Goal: Task Accomplishment & Management: Manage account settings

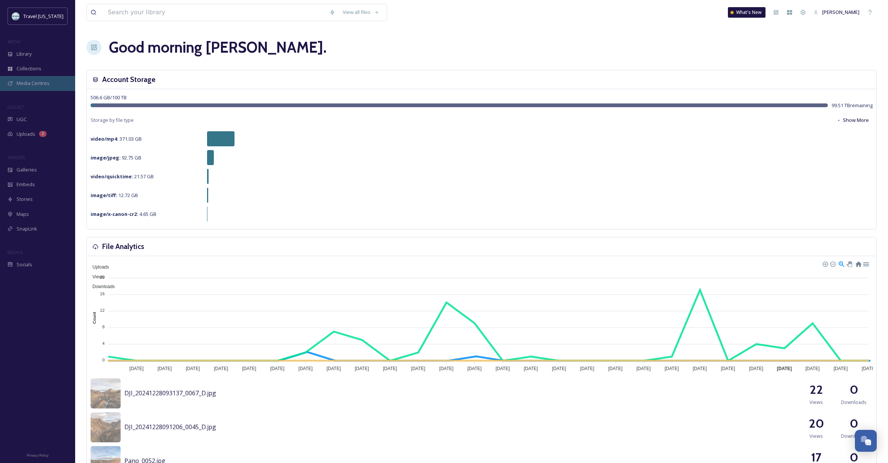
click at [30, 81] on span "Media Centres" at bounding box center [33, 83] width 33 height 7
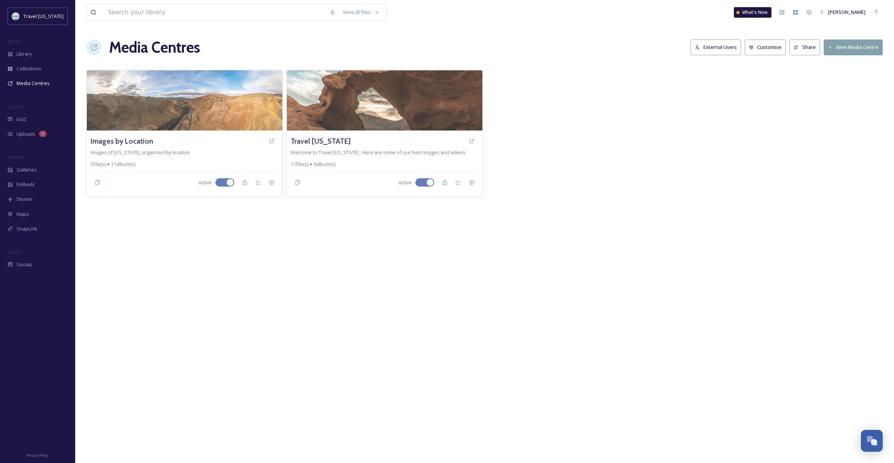
click at [188, 226] on div "View all files What's New [PERSON_NAME] Media Centres External Users Customise …" at bounding box center [484, 231] width 819 height 463
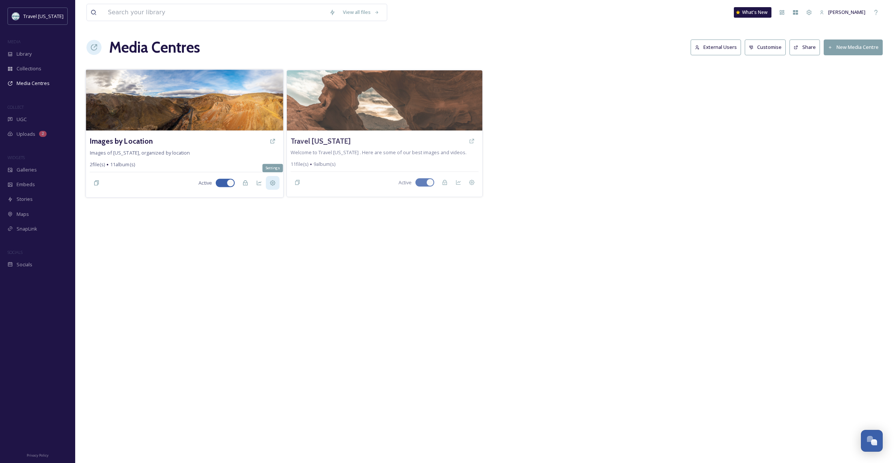
click at [273, 183] on icon at bounding box center [272, 183] width 6 height 6
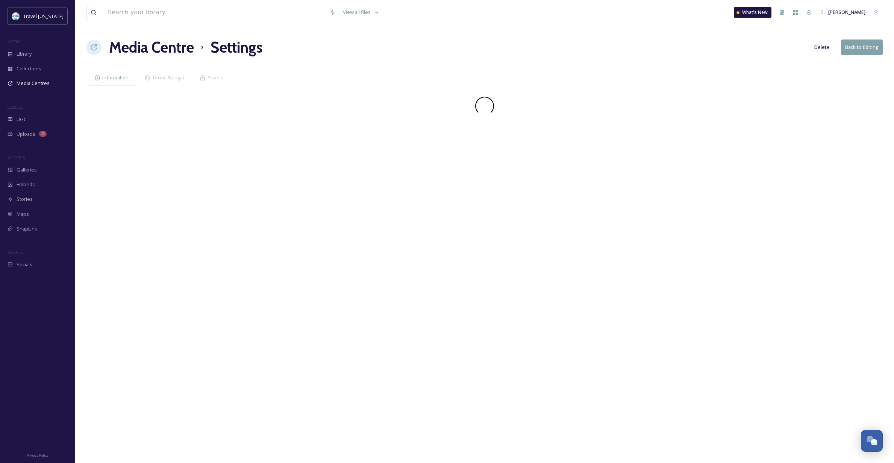
click at [229, 119] on div "View all files What's New [PERSON_NAME] Media Centre Settings Delete Back to Ed…" at bounding box center [484, 231] width 819 height 463
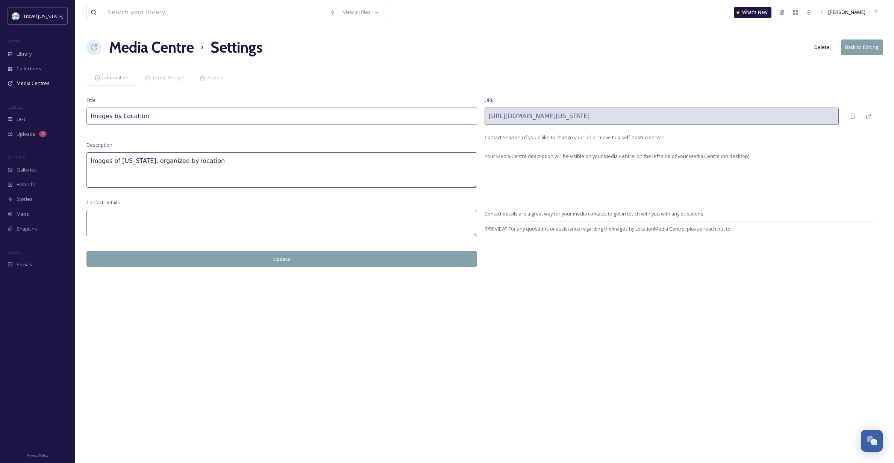
click at [852, 47] on button "Back to Editing" at bounding box center [862, 46] width 42 height 15
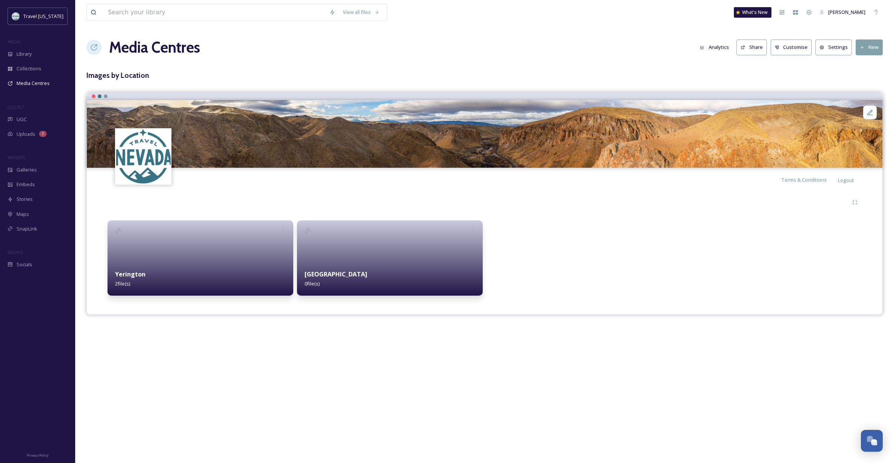
click at [554, 264] on div at bounding box center [579, 257] width 186 height 75
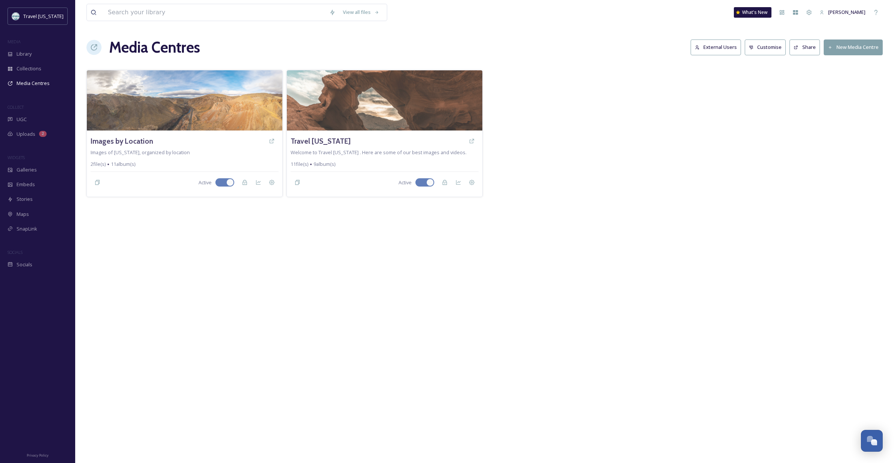
click at [291, 256] on div "View all files What's New [PERSON_NAME] Media Centres External Users Customise …" at bounding box center [484, 231] width 819 height 463
click at [842, 48] on button "New Media Centre" at bounding box center [852, 46] width 59 height 15
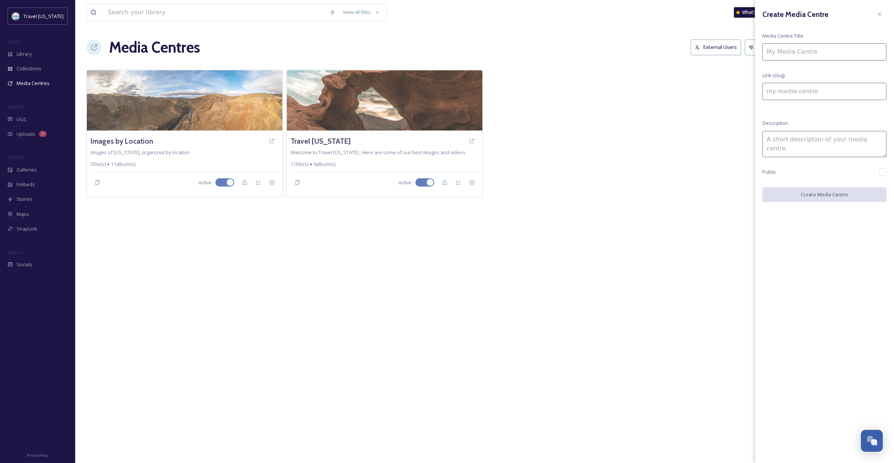
click at [804, 48] on input at bounding box center [824, 51] width 124 height 17
type input "I"
type input "i"
type input "In"
type input "in"
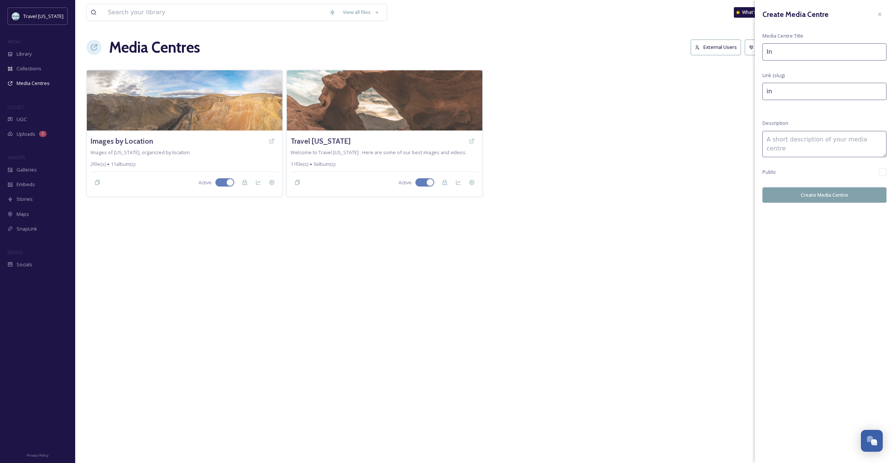
type input "Int"
type input "int"
type input "Inte"
type input "inte"
type input "Inter"
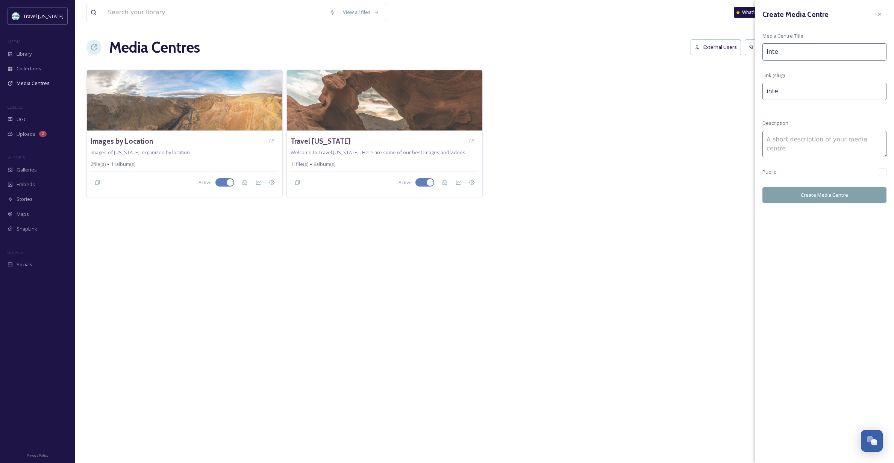
type input "inter"
type input "Intern"
type input "intern"
click at [820, 52] on input "Intern" at bounding box center [824, 51] width 124 height 17
type input "Interna"
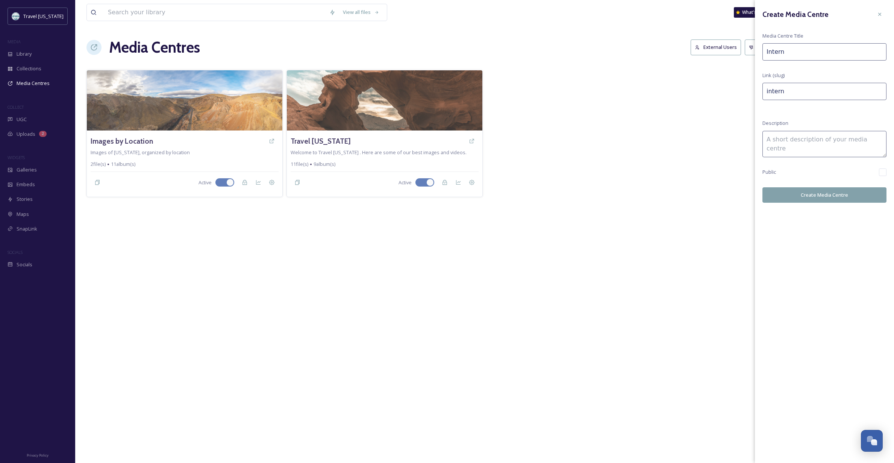
type input "interna"
type input "Internal"
type input "internal"
type input "Internal"
type input "internal-"
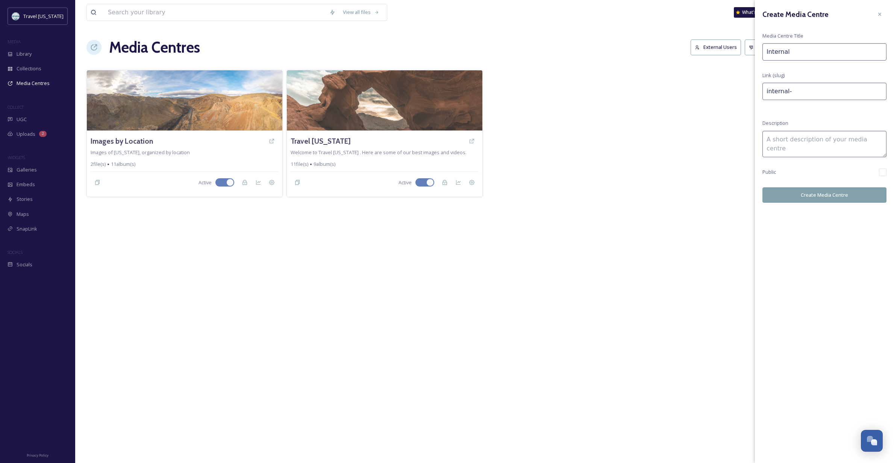
type input "Internal a"
type input "internal-a"
type input "Internal"
type input "internal-"
type input "Internal l"
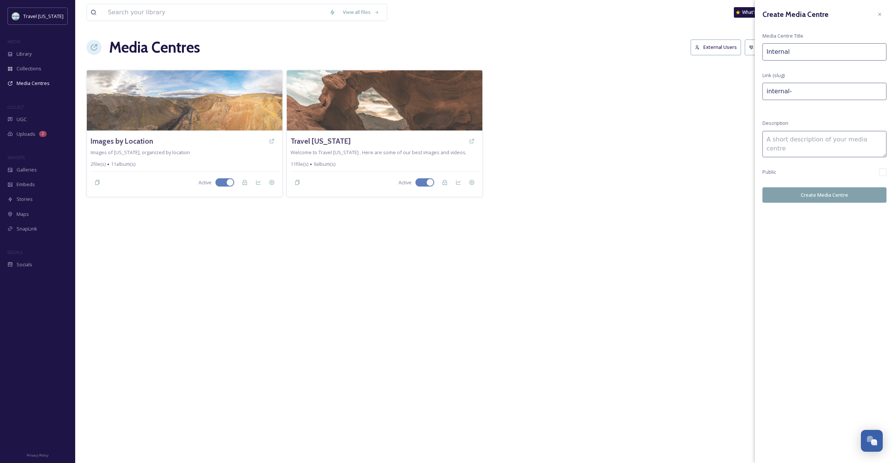
type input "internal-l"
type input "Internal"
type input "internal-"
type input "Internal S"
type input "internal-s"
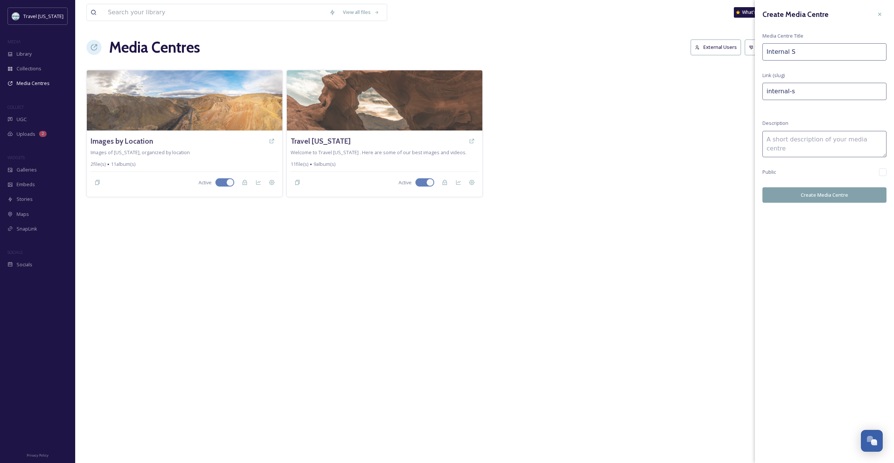
type input "Internal St"
type input "internal-st"
type input "Internal Sta"
type input "internal-sta"
type input "Internal Staf"
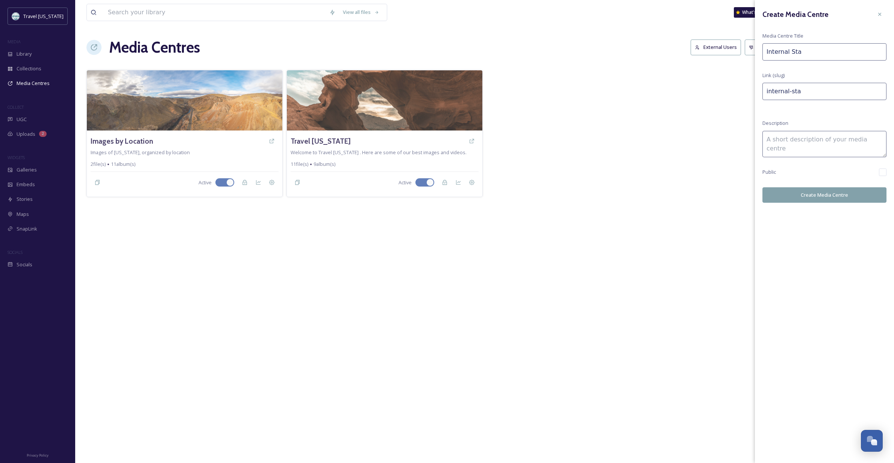
type input "internal-staf"
type input "Internal Staff"
type input "internal-staff"
type input "Internal Staff"
type input "internal-staff-"
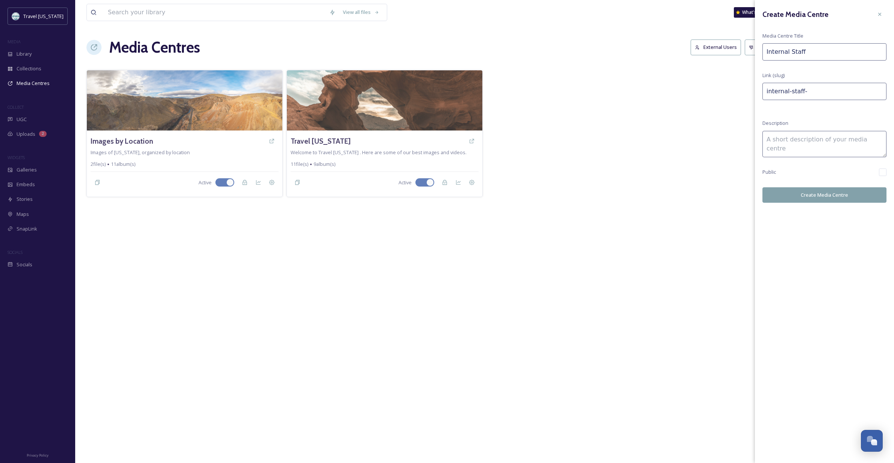
type input "Internal Staff a"
type input "internal-staff-a"
type input "Internal Staff an"
type input "internal-staff-an"
type input "Internal Staff and"
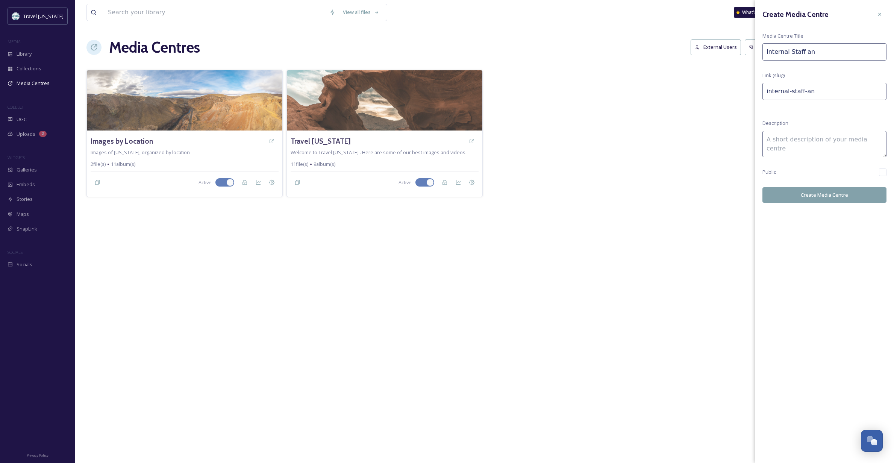
type input "internal-staff-and"
type input "Internal Staff and"
type input "internal-staff-and-"
type input "Internal Staff and A"
type input "internal-staff-and-a"
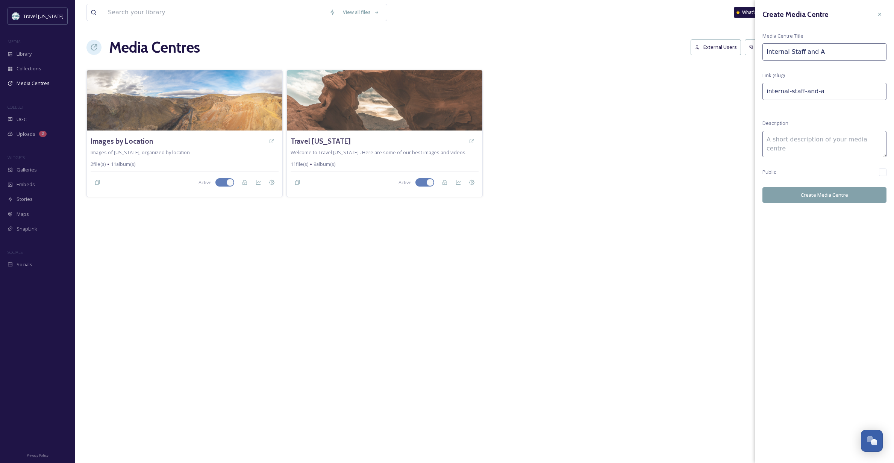
type input "Internal Staff and Ag"
type input "internal-staff-and-ag"
type input "Internal Staff and Age"
type input "internal-staff-and-age"
type input "Internal Staff and Agen"
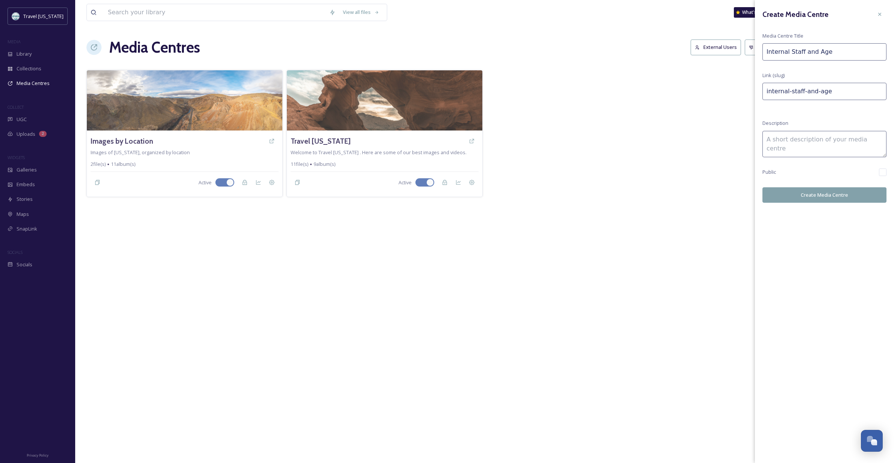
type input "internal-staff-and-[GEOGRAPHIC_DATA]"
type input "Internal Staff and Agenc"
type input "internal-staff-and-agenc"
type input "Internal Staff and Agenci"
type input "internal-staff-and-agenci"
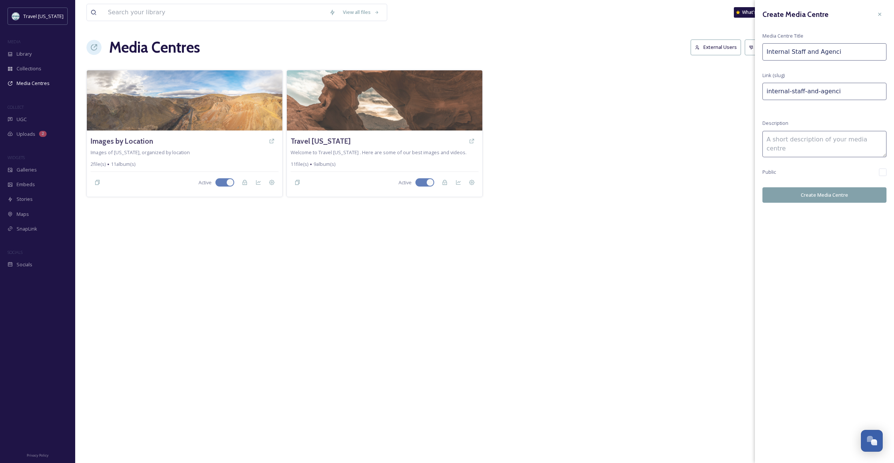
type input "Internal Staff and Agencie"
type input "internal-staff-and-agencie"
type input "Internal Staff and Agencies"
type input "internal-staff-and-agencies"
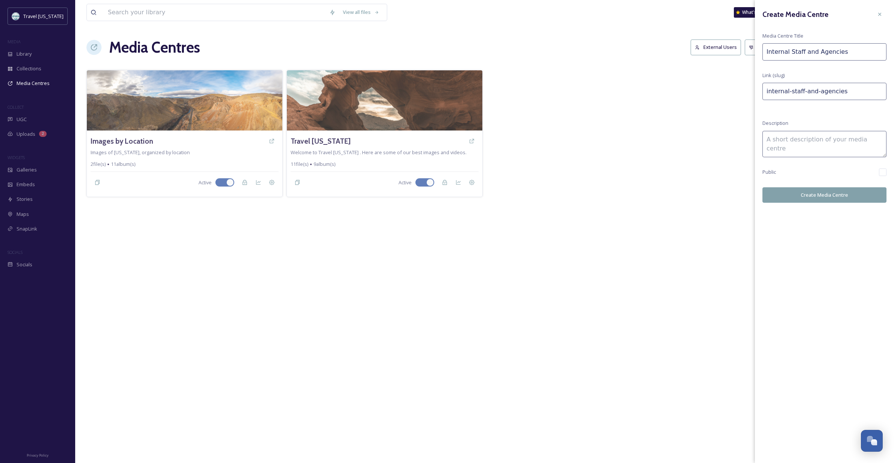
type input "Internal Staff and Agencies"
click at [784, 140] on textarea at bounding box center [824, 144] width 124 height 26
click at [782, 141] on textarea at bounding box center [824, 144] width 124 height 26
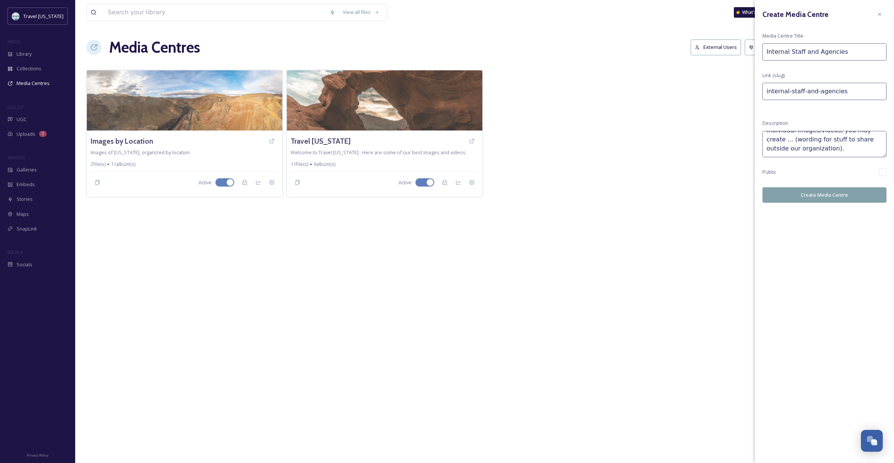
type textarea "The bulk of our media will be found here. Depending on rights for individual im…"
click at [806, 198] on button "Create Media Centre" at bounding box center [824, 194] width 124 height 15
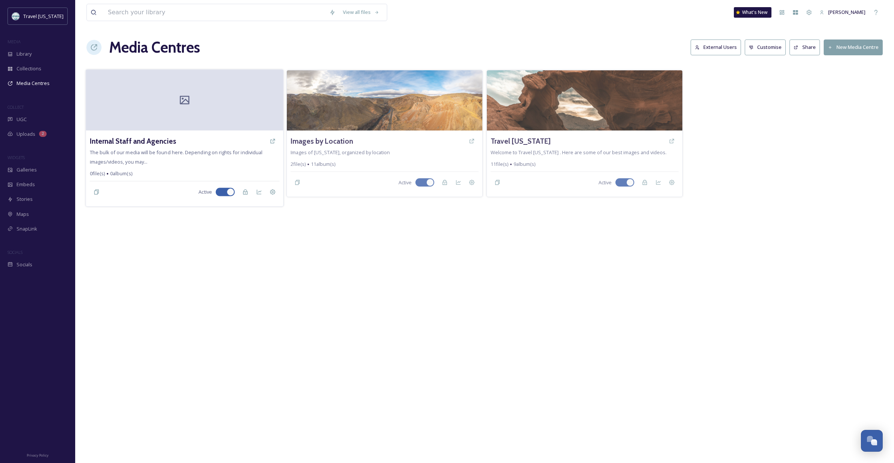
scroll to position [0, 0]
click at [194, 109] on div at bounding box center [184, 100] width 197 height 61
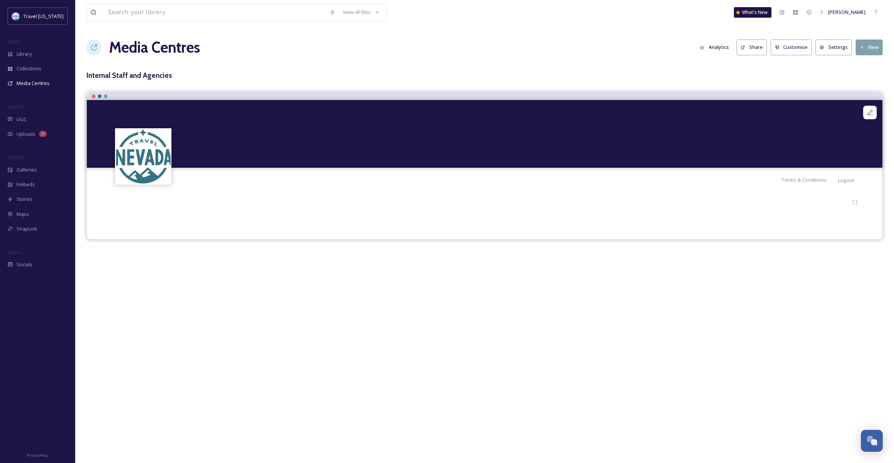
click at [867, 47] on button "New" at bounding box center [868, 46] width 27 height 15
click at [864, 76] on span "Add Album" at bounding box center [866, 79] width 24 height 7
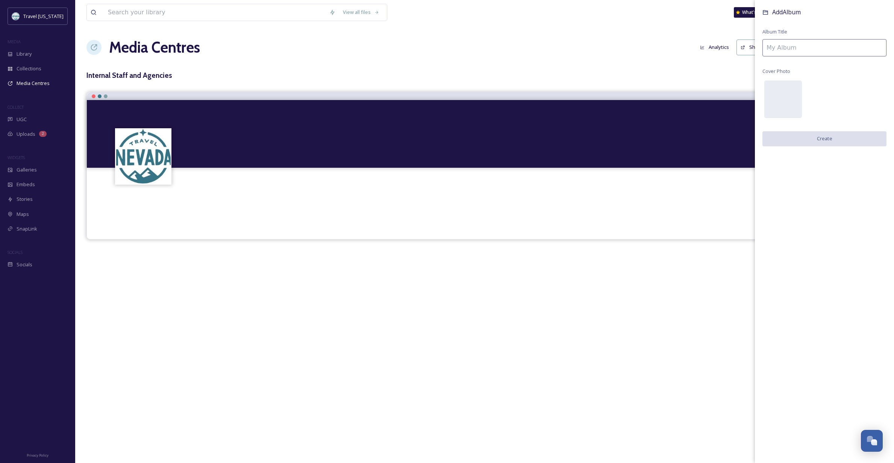
click at [778, 49] on input at bounding box center [824, 47] width 124 height 17
type input "Staff Assets (photos/videos taken by staff)"
click at [815, 140] on button "Create" at bounding box center [824, 138] width 124 height 15
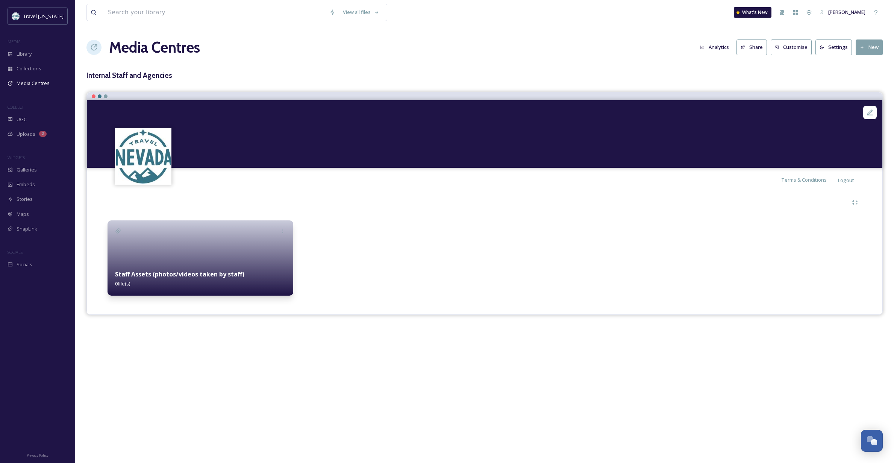
click at [872, 47] on button "New" at bounding box center [868, 46] width 27 height 15
click at [869, 78] on span "Add Album" at bounding box center [866, 79] width 24 height 7
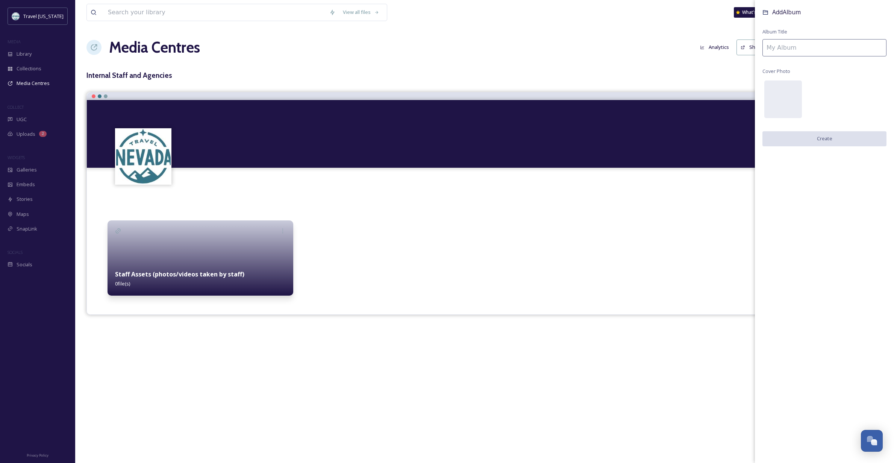
click at [212, 269] on div "Staff Assets (photos/videos taken by staff) 0 file(s)" at bounding box center [200, 278] width 186 height 33
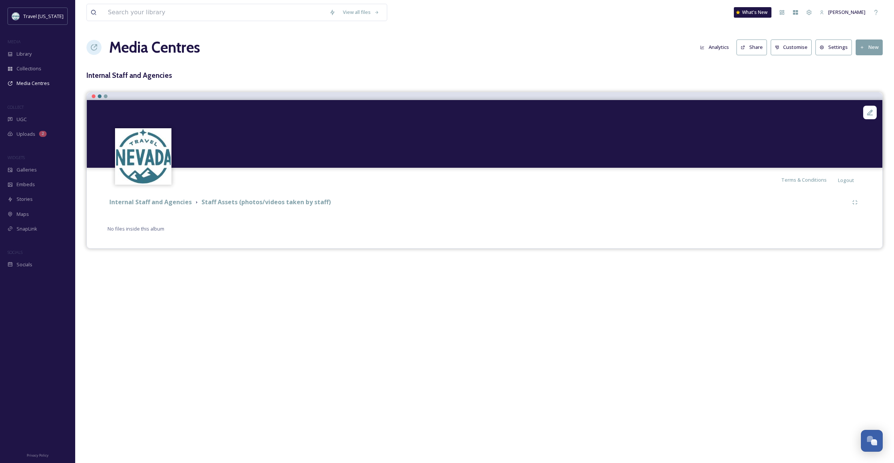
click at [872, 46] on button "New" at bounding box center [868, 46] width 27 height 15
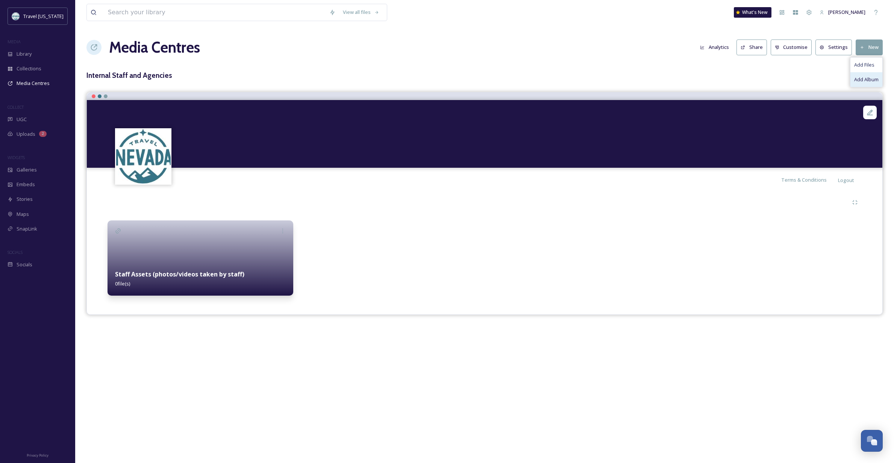
scroll to position [0, 0]
click at [863, 79] on span "Add Album" at bounding box center [866, 79] width 24 height 7
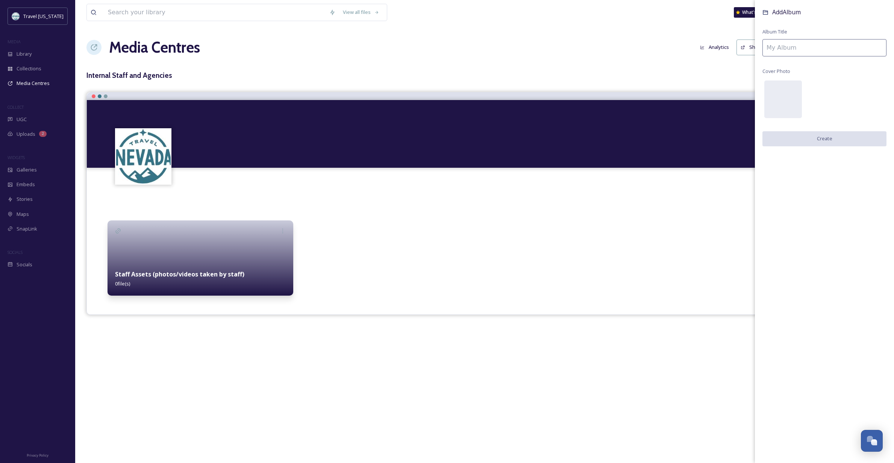
scroll to position [0, 0]
click at [781, 46] on input at bounding box center [824, 47] width 124 height 17
type input "Campaign Assets"
click at [823, 139] on button "Create" at bounding box center [824, 138] width 124 height 15
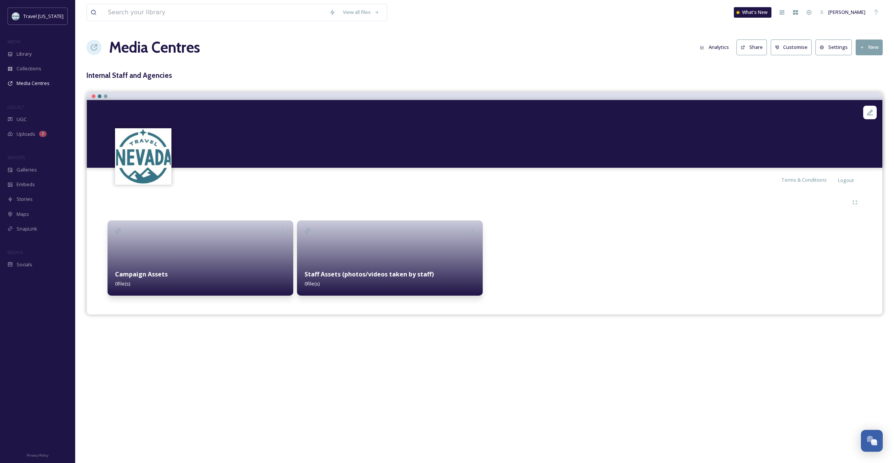
click at [869, 47] on button "New" at bounding box center [868, 46] width 27 height 15
click at [869, 77] on span "Add Album" at bounding box center [866, 79] width 24 height 7
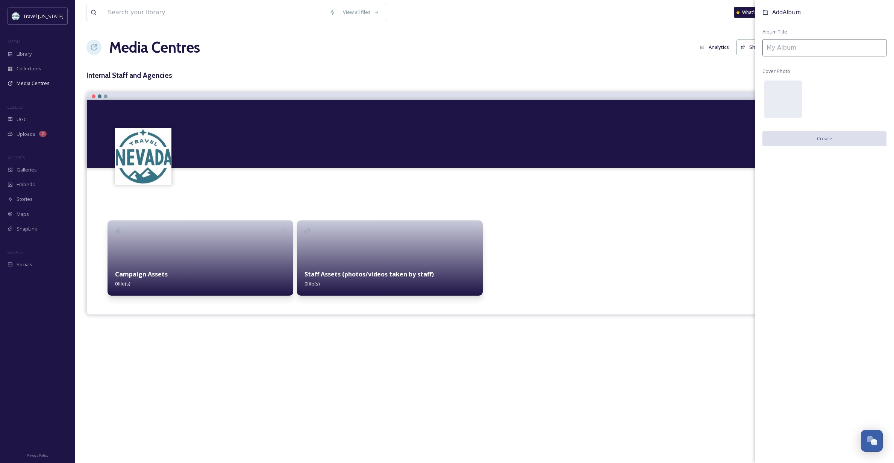
click at [810, 47] on input at bounding box center [824, 47] width 124 height 17
type input "Influencer Assets"
click at [825, 137] on button "Create" at bounding box center [824, 138] width 124 height 15
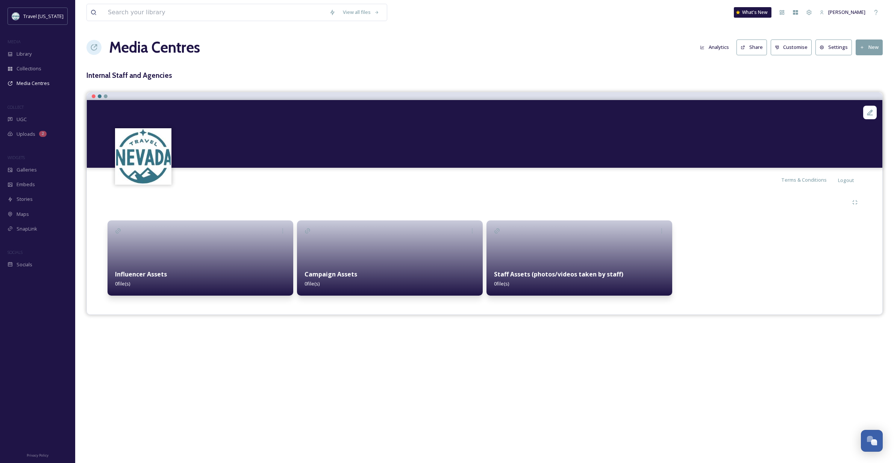
click at [869, 46] on button "New" at bounding box center [868, 46] width 27 height 15
click at [860, 81] on span "Add Album" at bounding box center [866, 79] width 24 height 7
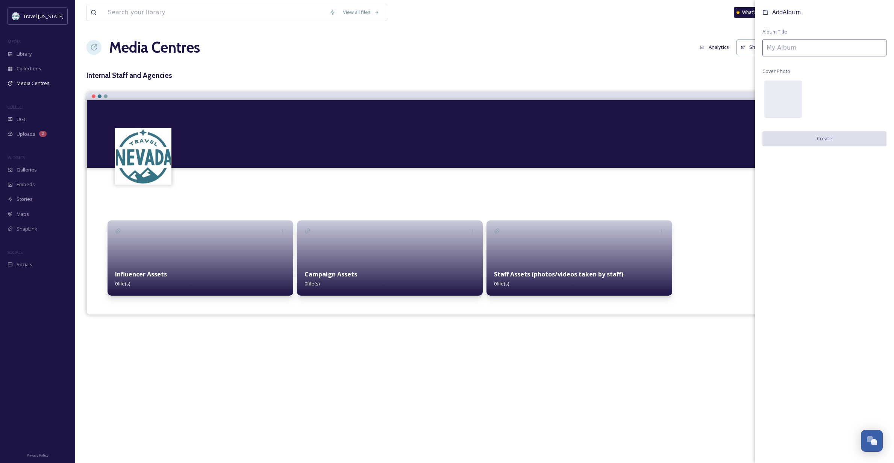
scroll to position [1, 0]
click at [803, 46] on input at bounding box center [824, 47] width 124 height 17
type input "Purchased Assets"
click at [823, 137] on button "Create" at bounding box center [824, 138] width 124 height 15
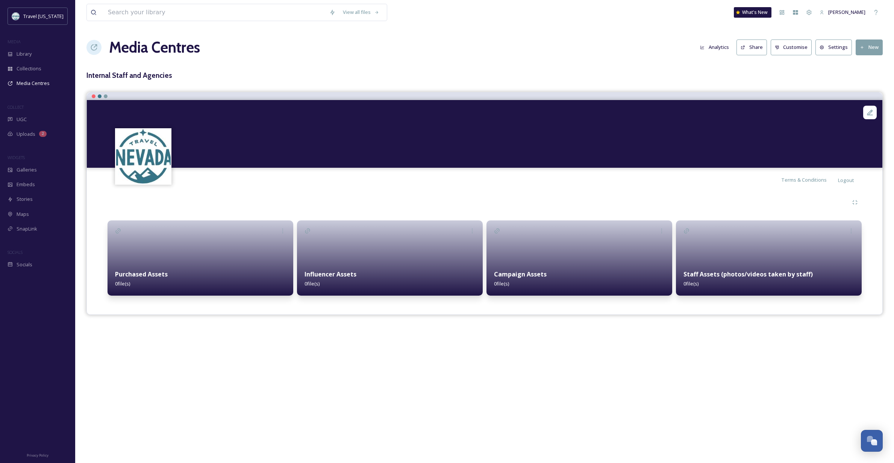
scroll to position [1, 0]
click at [868, 47] on button "New" at bounding box center [868, 46] width 27 height 15
click at [864, 77] on span "Add Album" at bounding box center [866, 79] width 24 height 7
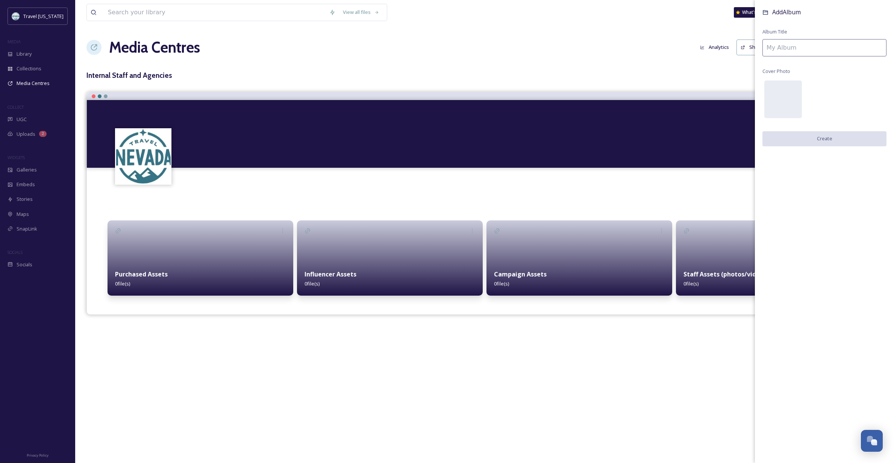
scroll to position [0, 0]
click at [786, 49] on input at bounding box center [824, 47] width 124 height 17
type input "Grant-Funded Assets"
click at [831, 139] on button "Create" at bounding box center [824, 138] width 124 height 15
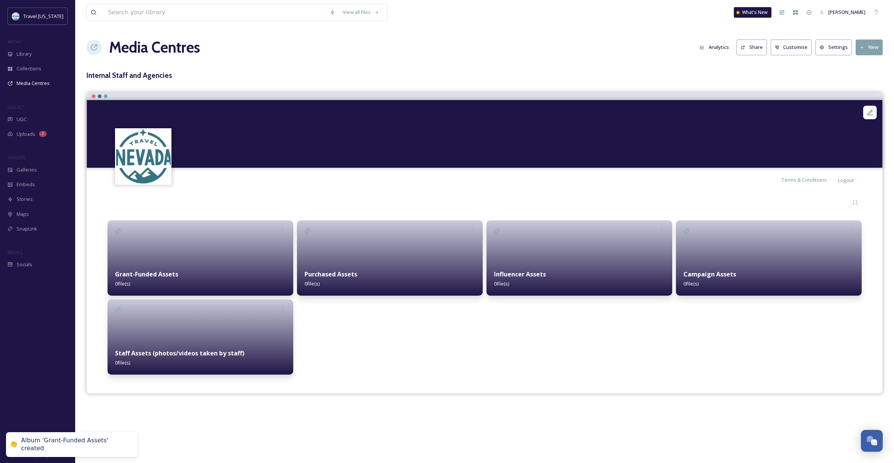
click at [870, 47] on button "New" at bounding box center [868, 46] width 27 height 15
click at [856, 77] on span "Add Album" at bounding box center [866, 79] width 24 height 7
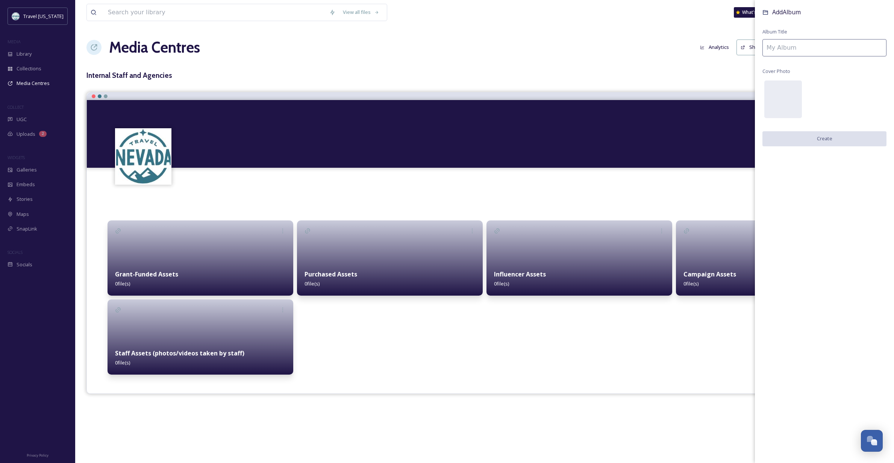
click at [783, 45] on input at bounding box center [824, 47] width 124 height 17
type input "Paid Media"
click at [817, 137] on button "Create" at bounding box center [824, 138] width 124 height 15
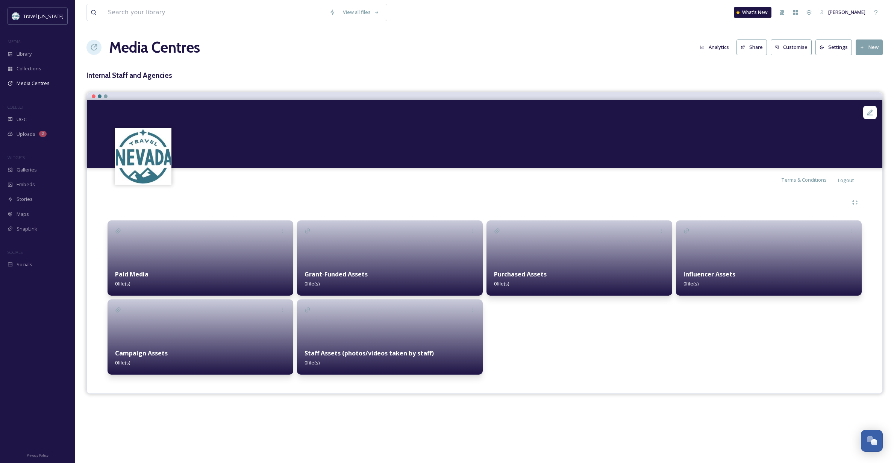
click at [871, 45] on button "New" at bounding box center [868, 46] width 27 height 15
click at [864, 79] on span "Add Album" at bounding box center [866, 79] width 24 height 7
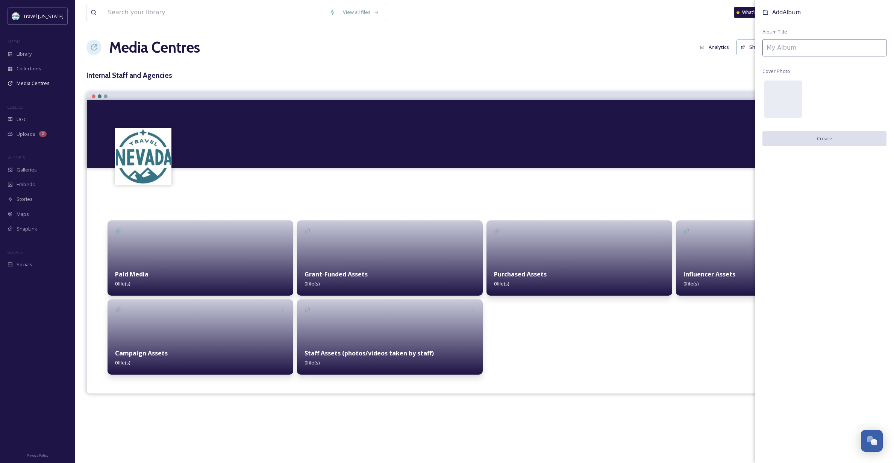
click at [789, 44] on input at bounding box center [824, 47] width 124 height 17
type input "Miscellaneous"
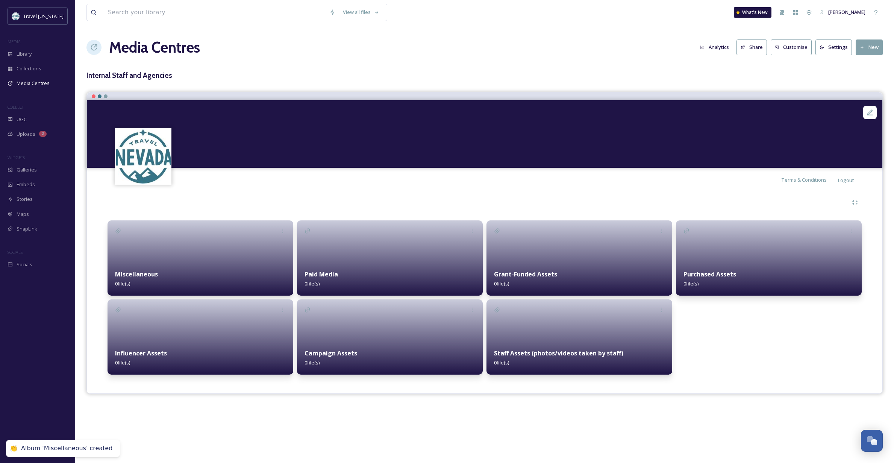
scroll to position [1, 0]
click at [870, 46] on button "New" at bounding box center [868, 46] width 27 height 15
click at [867, 79] on span "Add Album" at bounding box center [866, 79] width 24 height 7
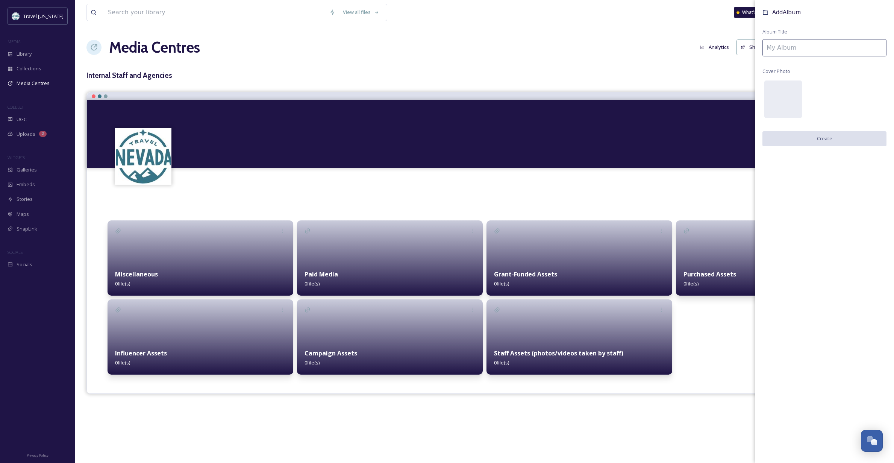
click at [784, 46] on input at bounding box center [824, 47] width 124 height 17
type input "Permission-Based Assets"
click at [838, 136] on button "Create" at bounding box center [824, 138] width 124 height 15
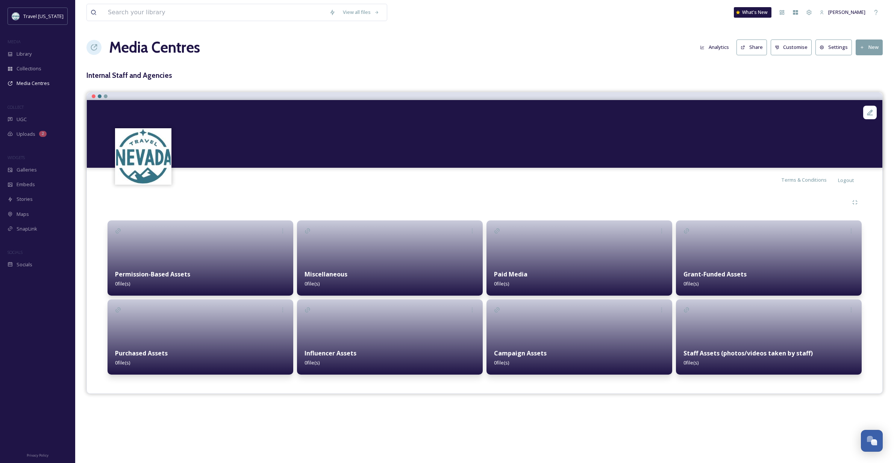
click at [255, 201] on div at bounding box center [484, 202] width 754 height 14
click at [757, 352] on strong "Staff Assets (photos/videos taken by staff)" at bounding box center [747, 353] width 129 height 8
click at [852, 310] on icon at bounding box center [851, 310] width 6 height 6
click at [834, 325] on div "Edit" at bounding box center [838, 326] width 37 height 15
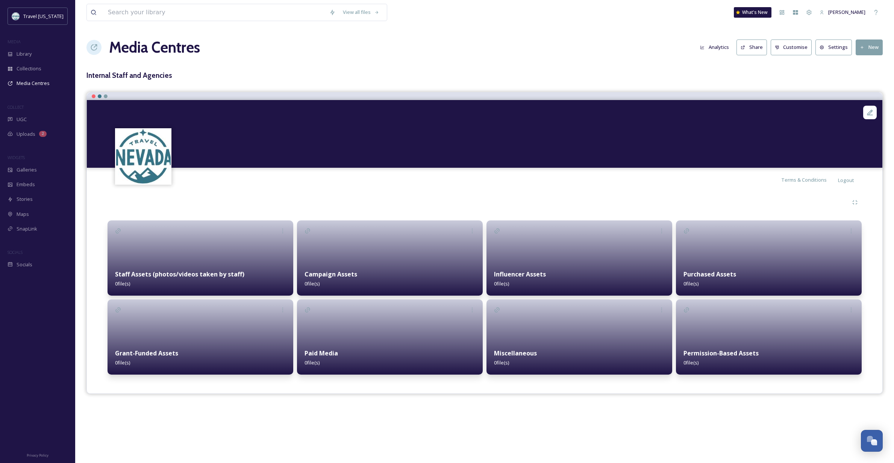
click at [555, 18] on div "View all files What's New [PERSON_NAME]" at bounding box center [484, 12] width 796 height 25
click at [283, 228] on icon at bounding box center [283, 231] width 6 height 6
click at [265, 248] on div "Edit" at bounding box center [268, 247] width 41 height 15
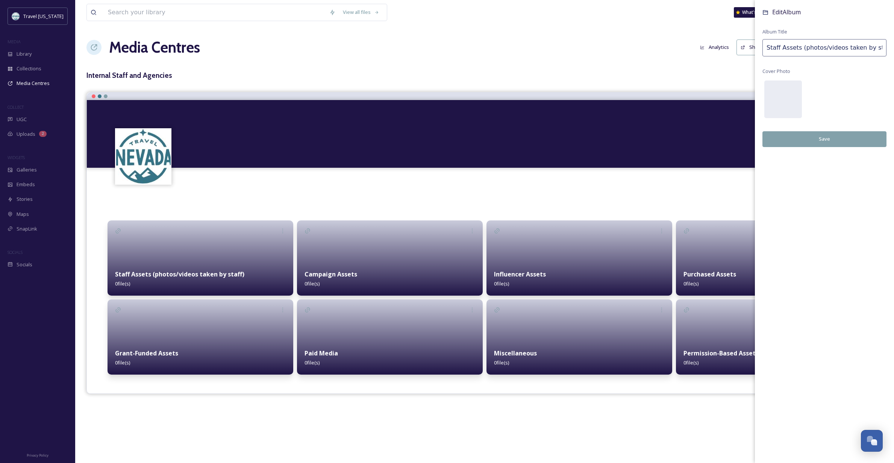
drag, startPoint x: 843, startPoint y: 47, endPoint x: 804, endPoint y: 49, distance: 39.1
click at [804, 49] on input "Staff Assets (photos/videos taken by staff)" at bounding box center [824, 47] width 124 height 17
type input "Staff Assets (taken by staff)"
click at [825, 137] on button "Save" at bounding box center [824, 138] width 124 height 15
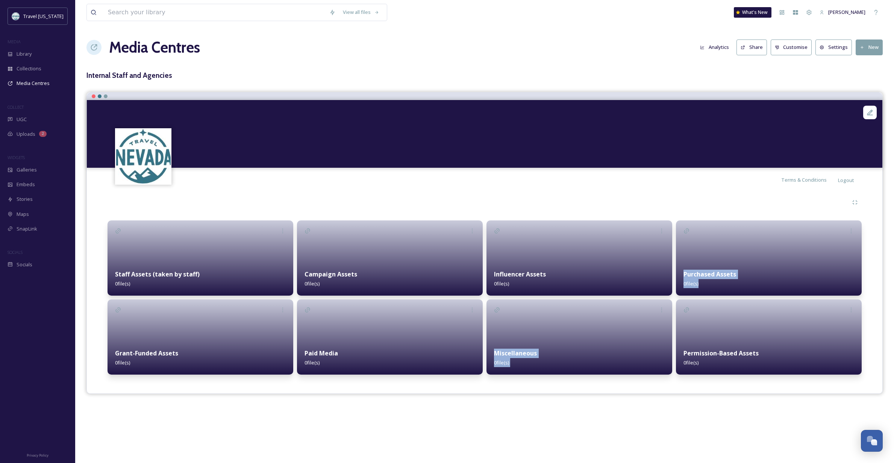
drag, startPoint x: 737, startPoint y: 332, endPoint x: 572, endPoint y: 334, distance: 164.2
click at [572, 334] on div "Staff Assets (taken by staff) 0 file(s) Grant-Funded Assets 0 file(s) Campaign …" at bounding box center [484, 297] width 754 height 154
click at [851, 309] on icon at bounding box center [851, 310] width 6 height 6
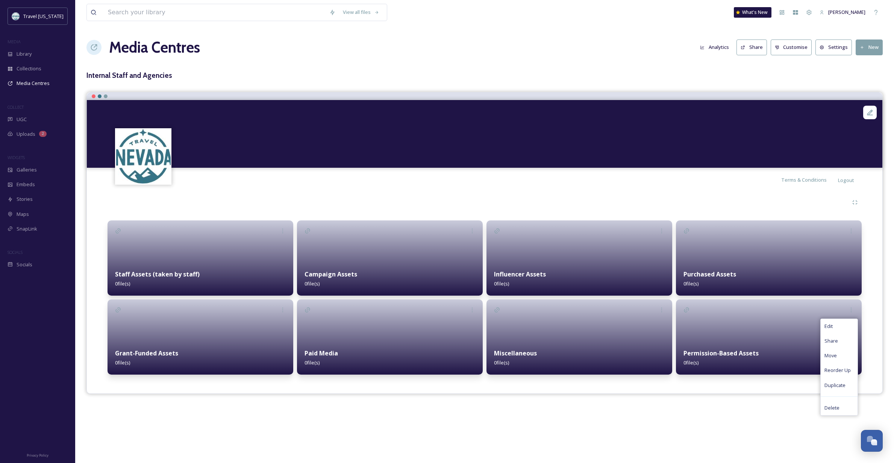
click at [833, 372] on span "Reorder Up" at bounding box center [837, 369] width 26 height 7
click at [620, 37] on div "Media Centres Analytics Share Customise Settings New" at bounding box center [484, 47] width 796 height 23
click at [201, 247] on div at bounding box center [200, 257] width 186 height 75
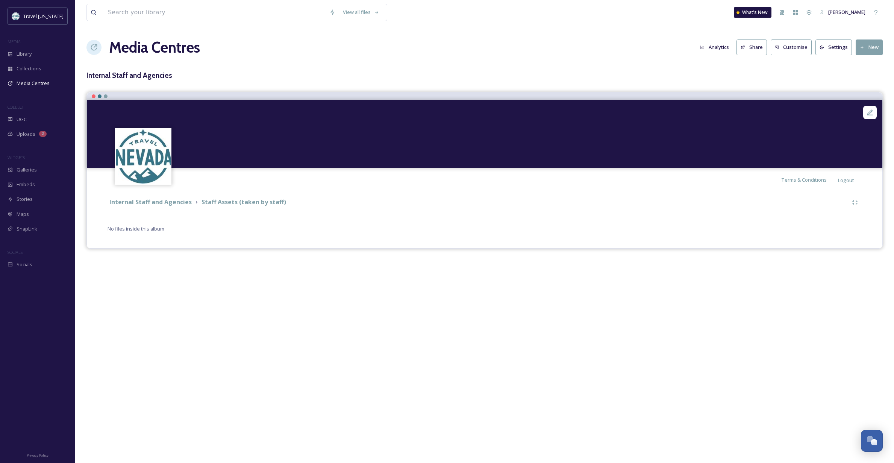
scroll to position [0, 0]
click at [866, 44] on button "New" at bounding box center [868, 46] width 27 height 15
click at [867, 76] on span "Add Album" at bounding box center [866, 79] width 24 height 7
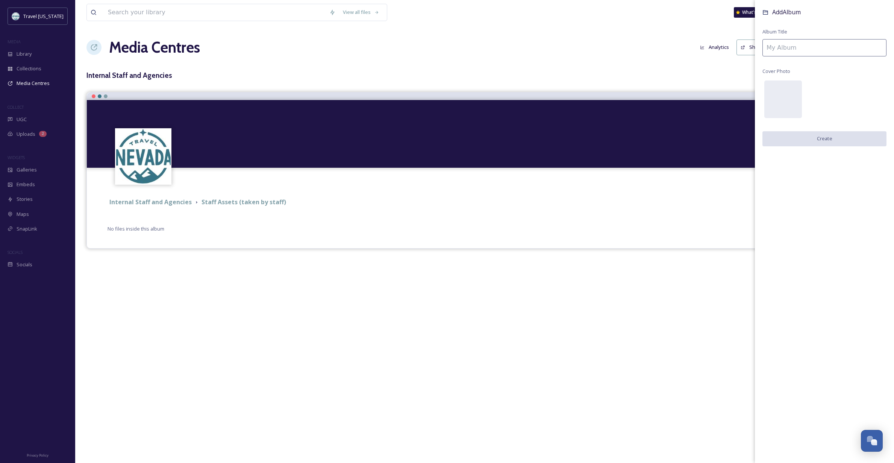
click at [774, 47] on input at bounding box center [824, 47] width 124 height 17
click at [767, 47] on input "Location" at bounding box center [824, 47] width 124 height 17
type input "By Location"
click at [826, 139] on button "Create" at bounding box center [824, 138] width 124 height 15
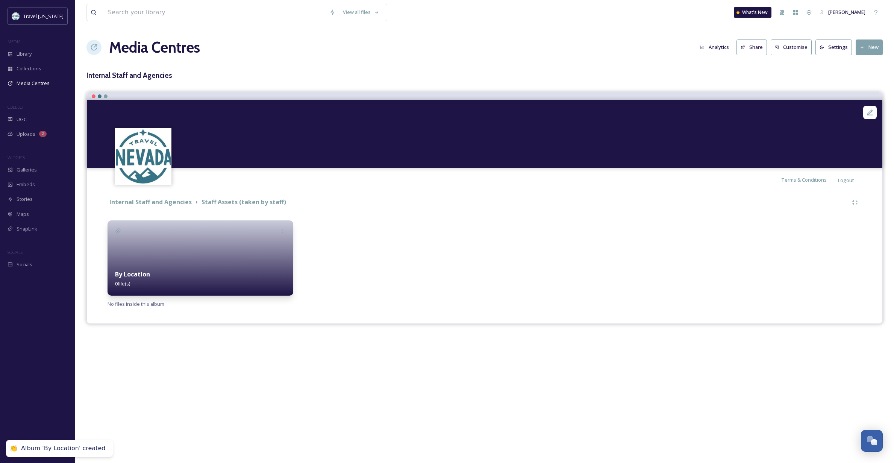
scroll to position [0, 0]
click at [864, 45] on button "New" at bounding box center [868, 46] width 27 height 15
click at [874, 78] on span "Add Album" at bounding box center [866, 79] width 24 height 7
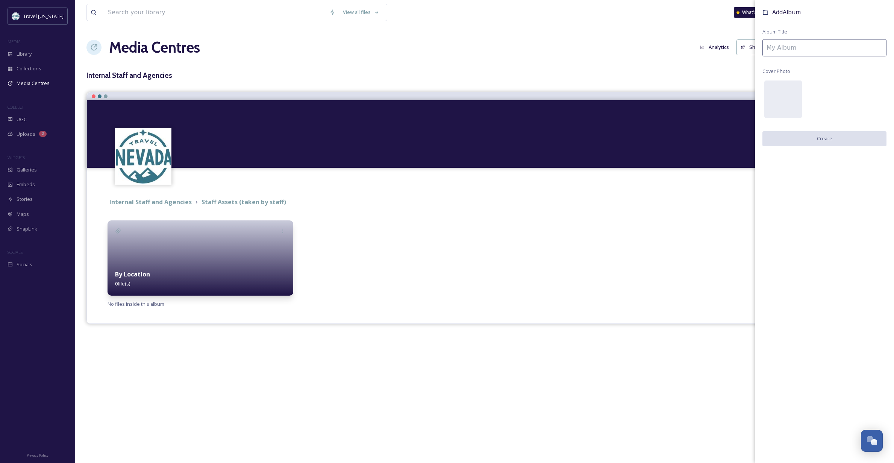
click at [778, 47] on input at bounding box center [824, 47] width 124 height 17
type input "By Activity"
click at [820, 135] on button "Create" at bounding box center [824, 138] width 124 height 15
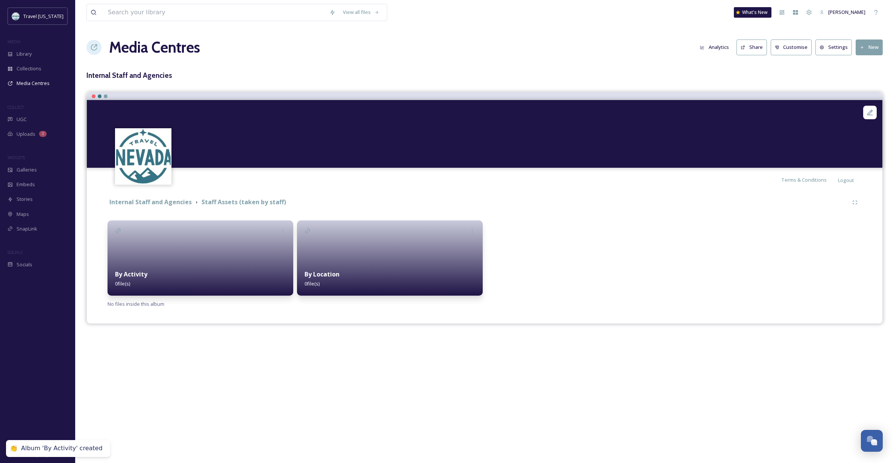
click at [564, 292] on div at bounding box center [579, 257] width 186 height 75
